Goal: Information Seeking & Learning: Learn about a topic

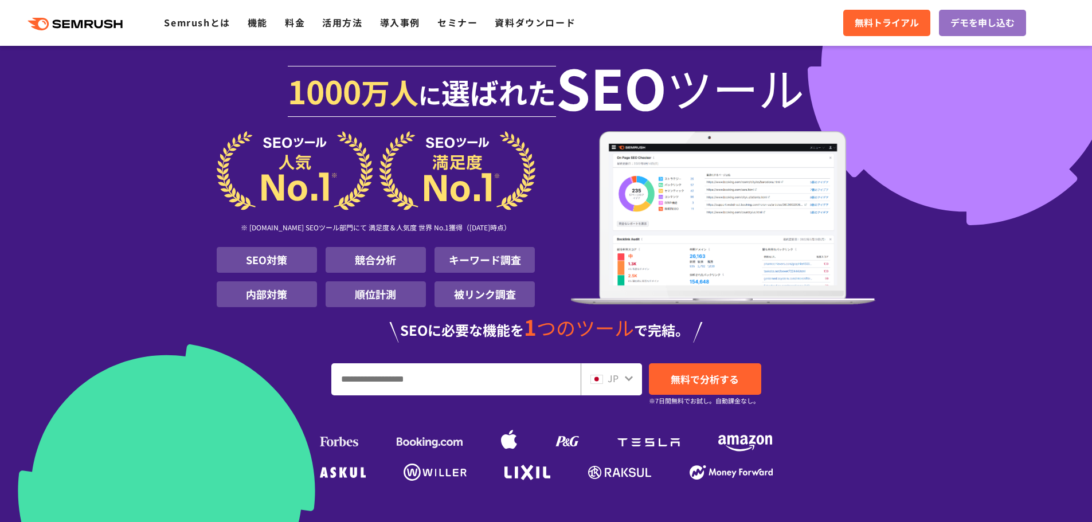
click at [628, 373] on div at bounding box center [628, 377] width 9 height 15
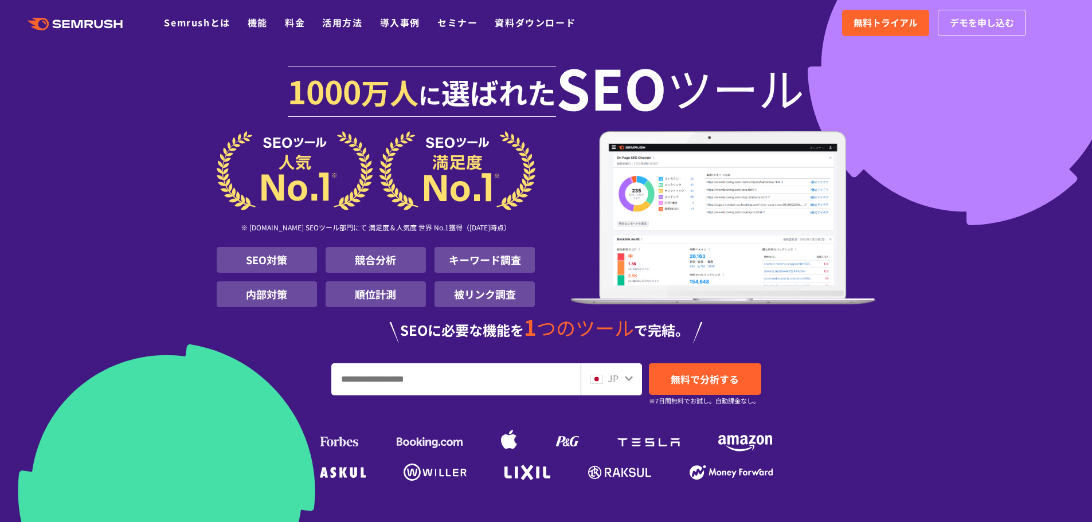
click at [626, 383] on div at bounding box center [628, 377] width 9 height 15
click at [626, 379] on icon at bounding box center [629, 379] width 8 height 5
click at [598, 375] on img at bounding box center [596, 379] width 13 height 9
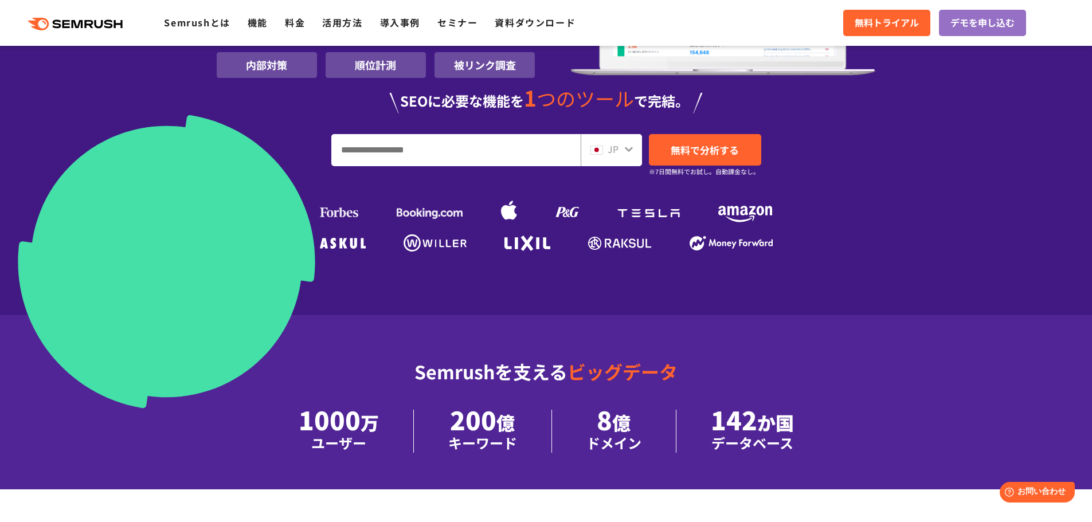
click at [603, 165] on div "JP" at bounding box center [611, 150] width 61 height 32
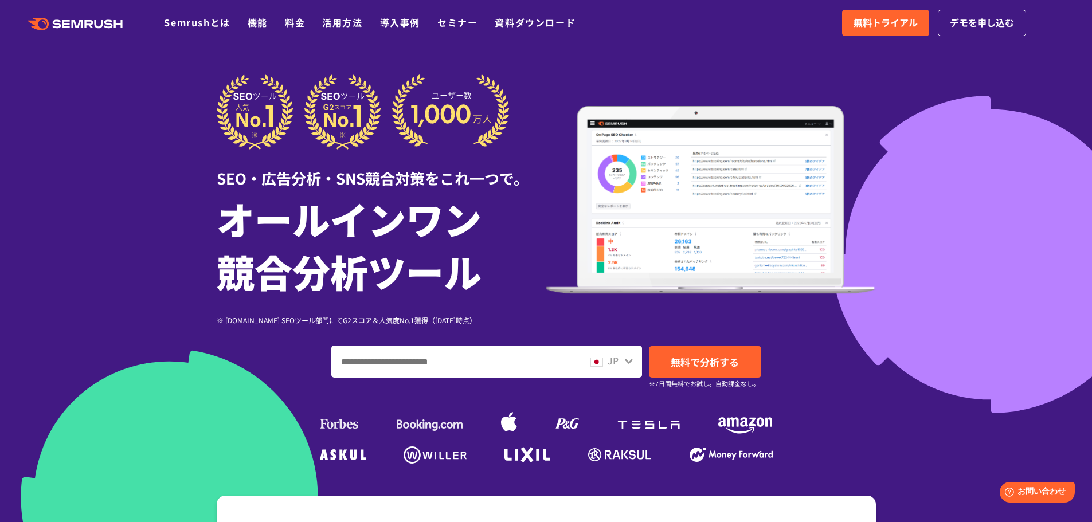
click at [506, 358] on input "ドメイン、キーワードまたはURLを入力してください" at bounding box center [456, 361] width 248 height 31
click at [508, 359] on input "ドメイン、キーワードまたはURLを入力してください" at bounding box center [456, 361] width 248 height 31
click at [612, 361] on span "JP" at bounding box center [612, 361] width 11 height 14
click at [446, 369] on input "ドメイン、キーワードまたはURLを入力してください" at bounding box center [456, 361] width 248 height 31
click at [709, 362] on span "無料で分析する" at bounding box center [705, 362] width 68 height 14
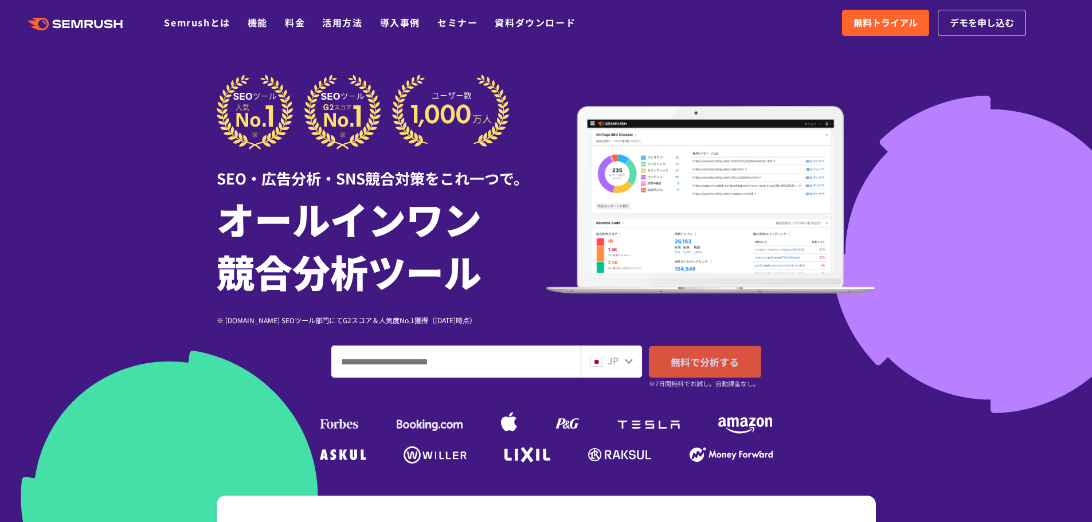
click at [724, 384] on small "※7日間無料でお試し。自動課金なし。" at bounding box center [704, 383] width 111 height 11
click at [685, 354] on link "無料で分析する" at bounding box center [705, 362] width 112 height 32
click at [458, 363] on input "ドメイン、キーワードまたはURLを入力してください" at bounding box center [456, 361] width 248 height 31
click at [460, 359] on input "ドメイン、キーワードまたはURLを入力してください" at bounding box center [456, 361] width 248 height 31
type input "*****"
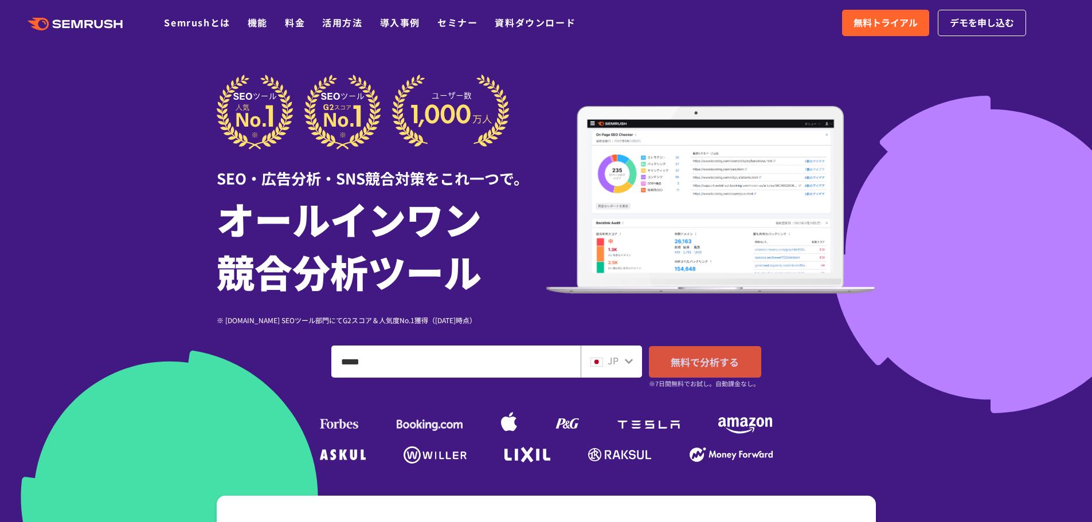
click at [693, 353] on link "無料で分析する" at bounding box center [705, 362] width 112 height 32
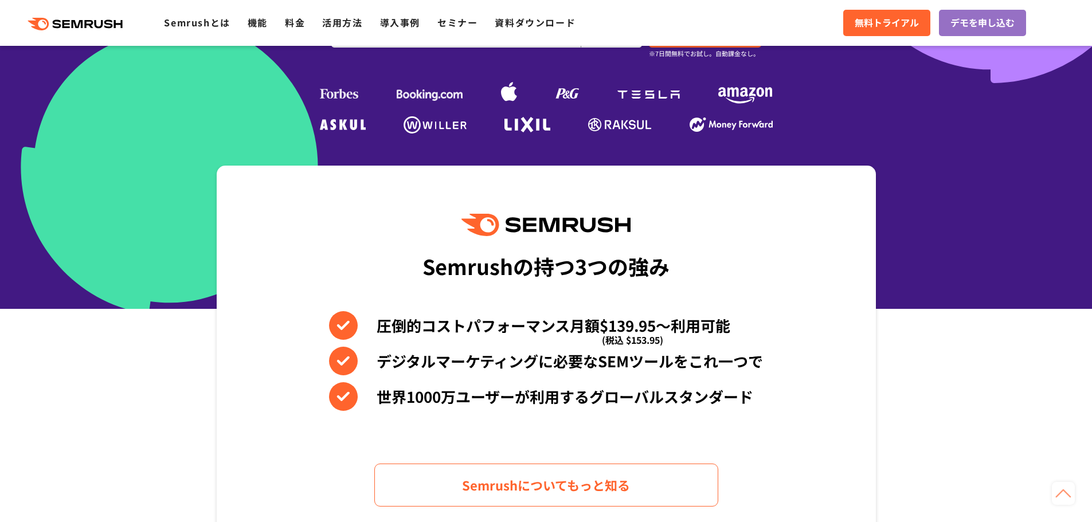
scroll to position [344, 0]
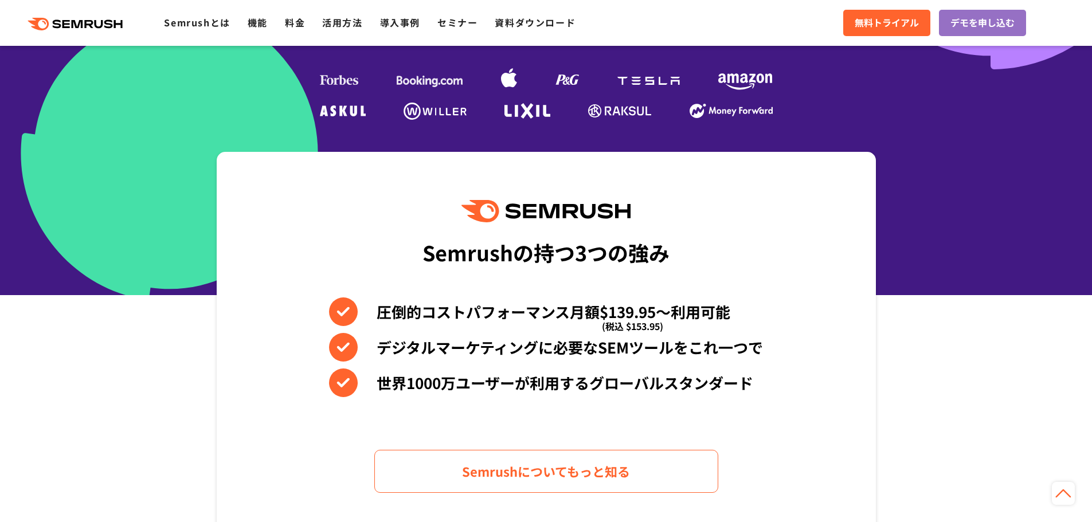
click at [648, 79] on img at bounding box center [648, 81] width 62 height 8
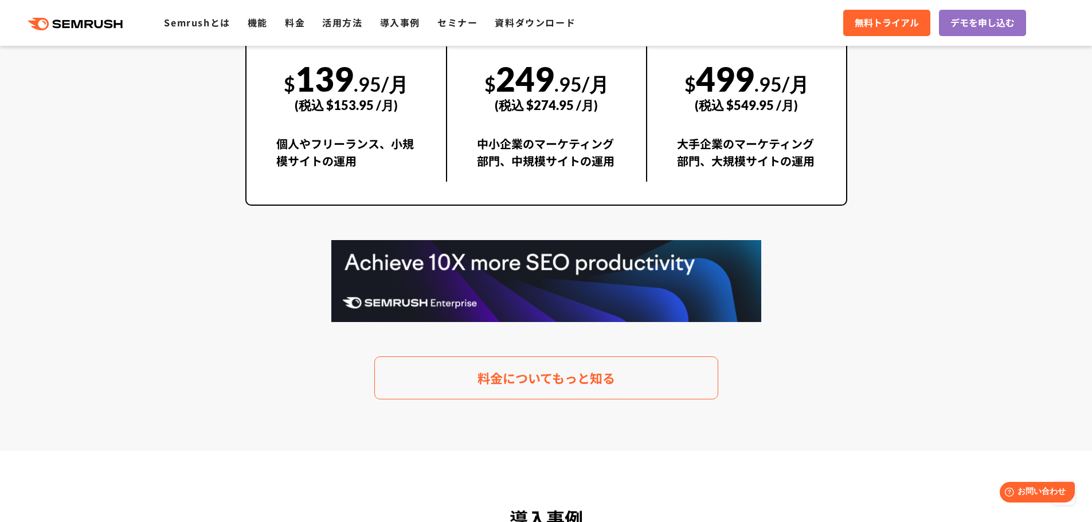
scroll to position [1949, 0]
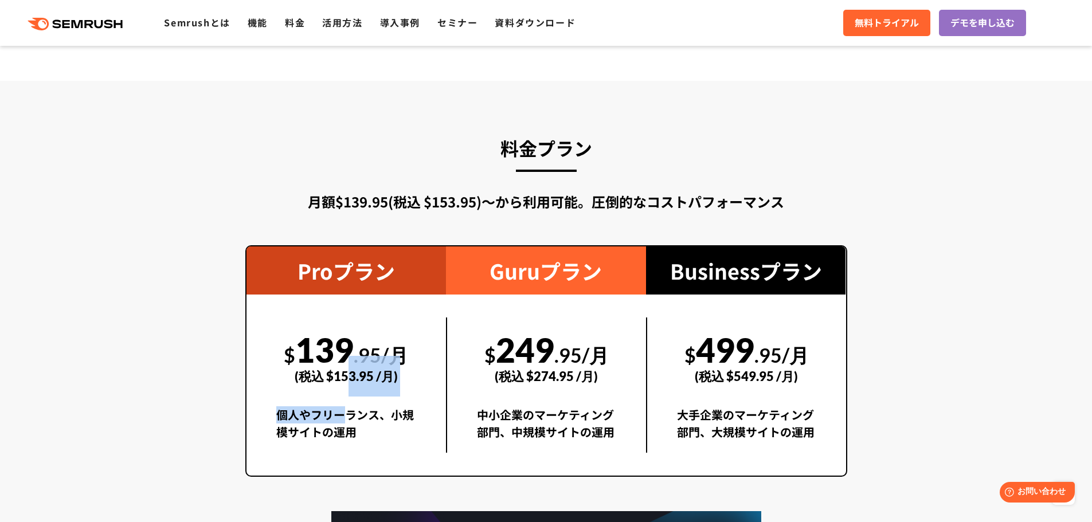
drag, startPoint x: 351, startPoint y: 391, endPoint x: 344, endPoint y: 421, distance: 31.1
click at [344, 421] on div "$ 139 .95/月 (税込 $153.95 /月) 個人やフリーランス、小規模サイトの運用" at bounding box center [346, 385] width 200 height 135
click at [390, 443] on div "個人やフリーランス、小規模サイトの運用" at bounding box center [346, 429] width 140 height 46
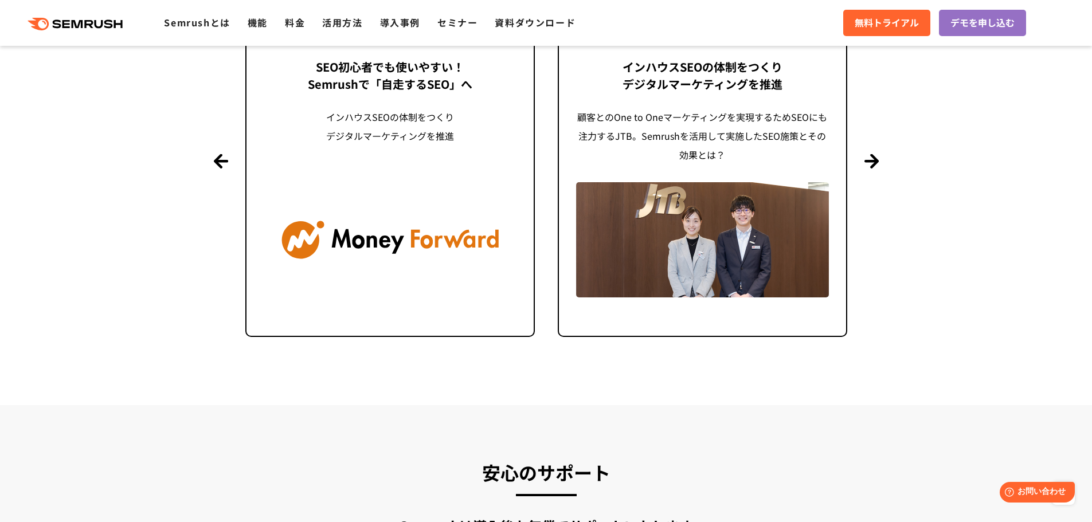
scroll to position [2751, 0]
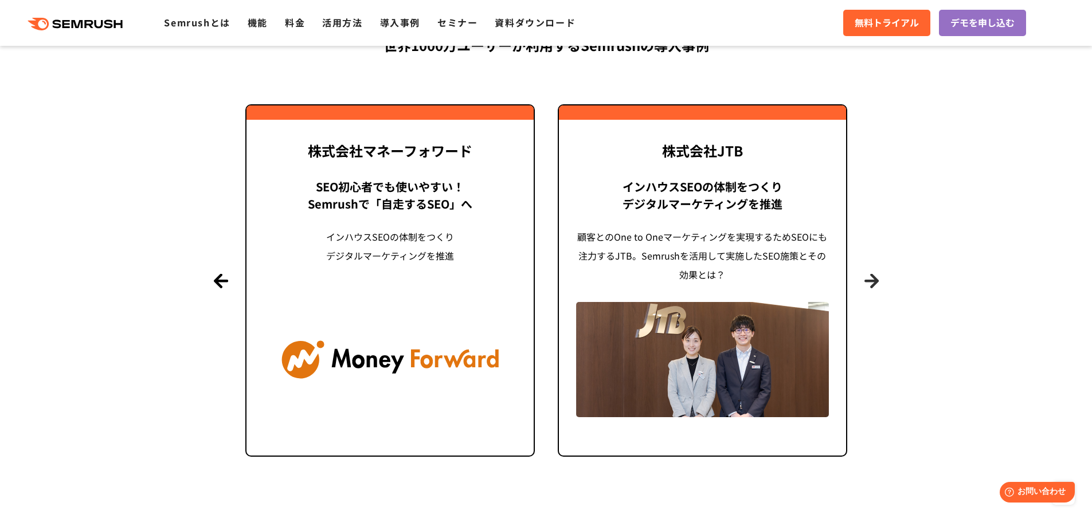
click at [864, 275] on button "Next" at bounding box center [871, 280] width 14 height 14
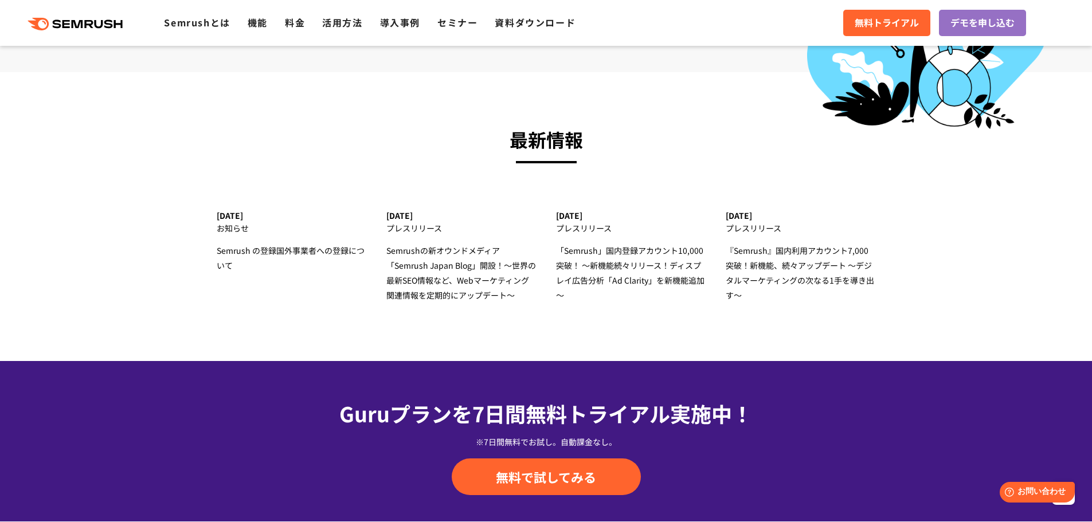
scroll to position [4011, 0]
